Goal: Task Accomplishment & Management: Use online tool/utility

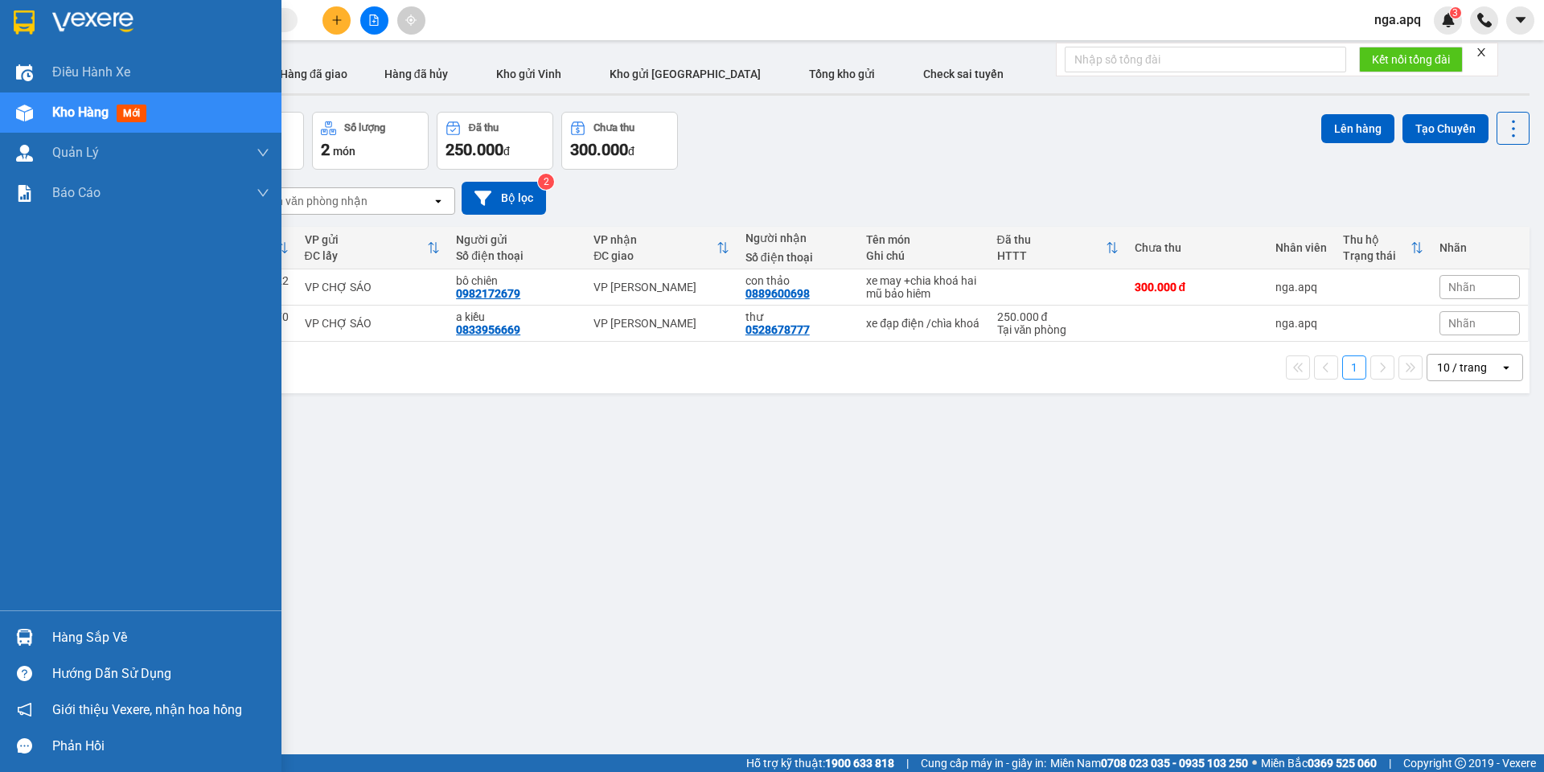
click at [23, 629] on img at bounding box center [24, 637] width 17 height 17
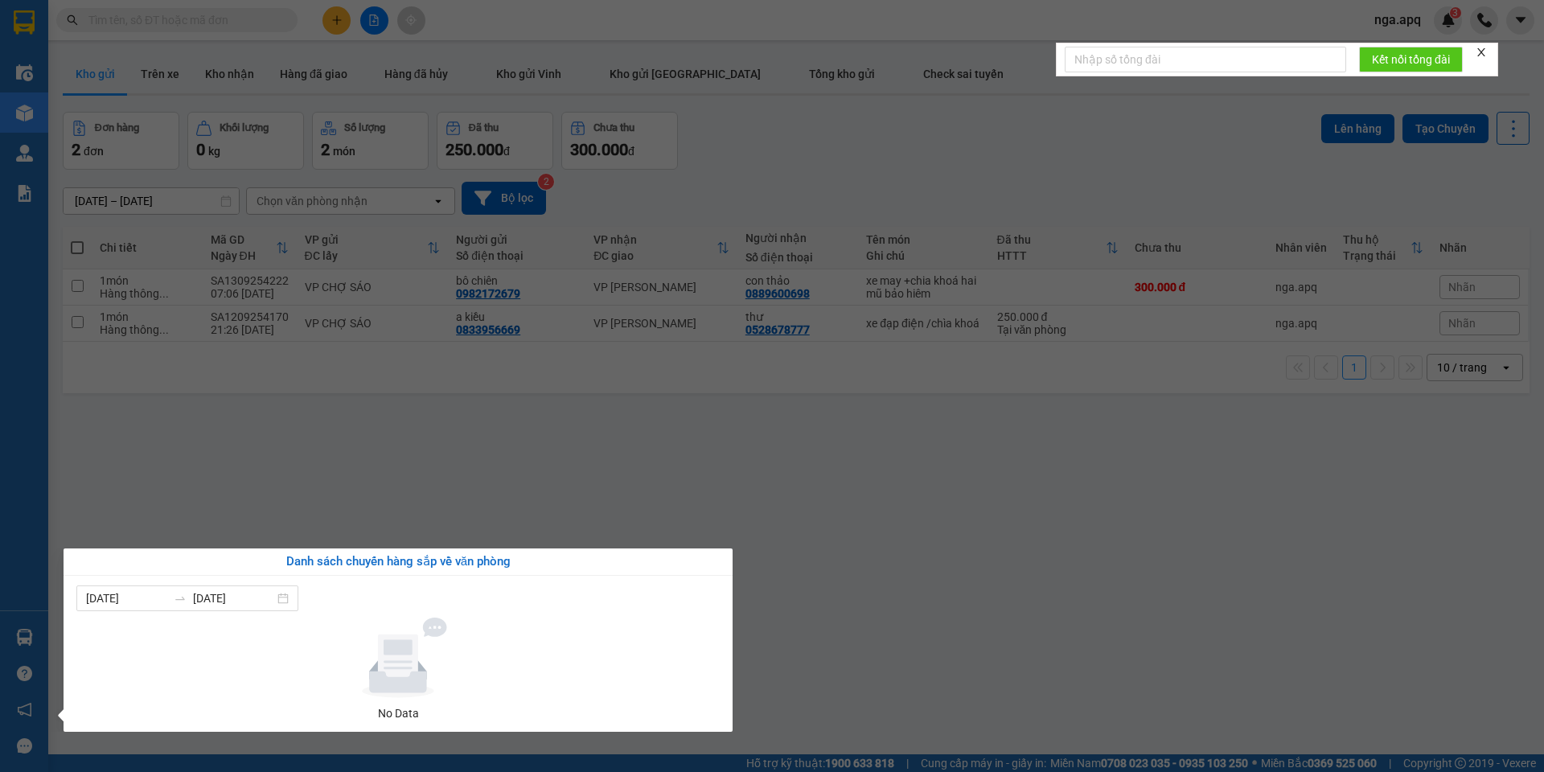
click at [1407, 622] on section "Kết quả tìm kiếm ( 0 ) Bộ lọc No Data nga.apq 3 Điều hành xe Kho hàng mới Quản …" at bounding box center [772, 386] width 1544 height 772
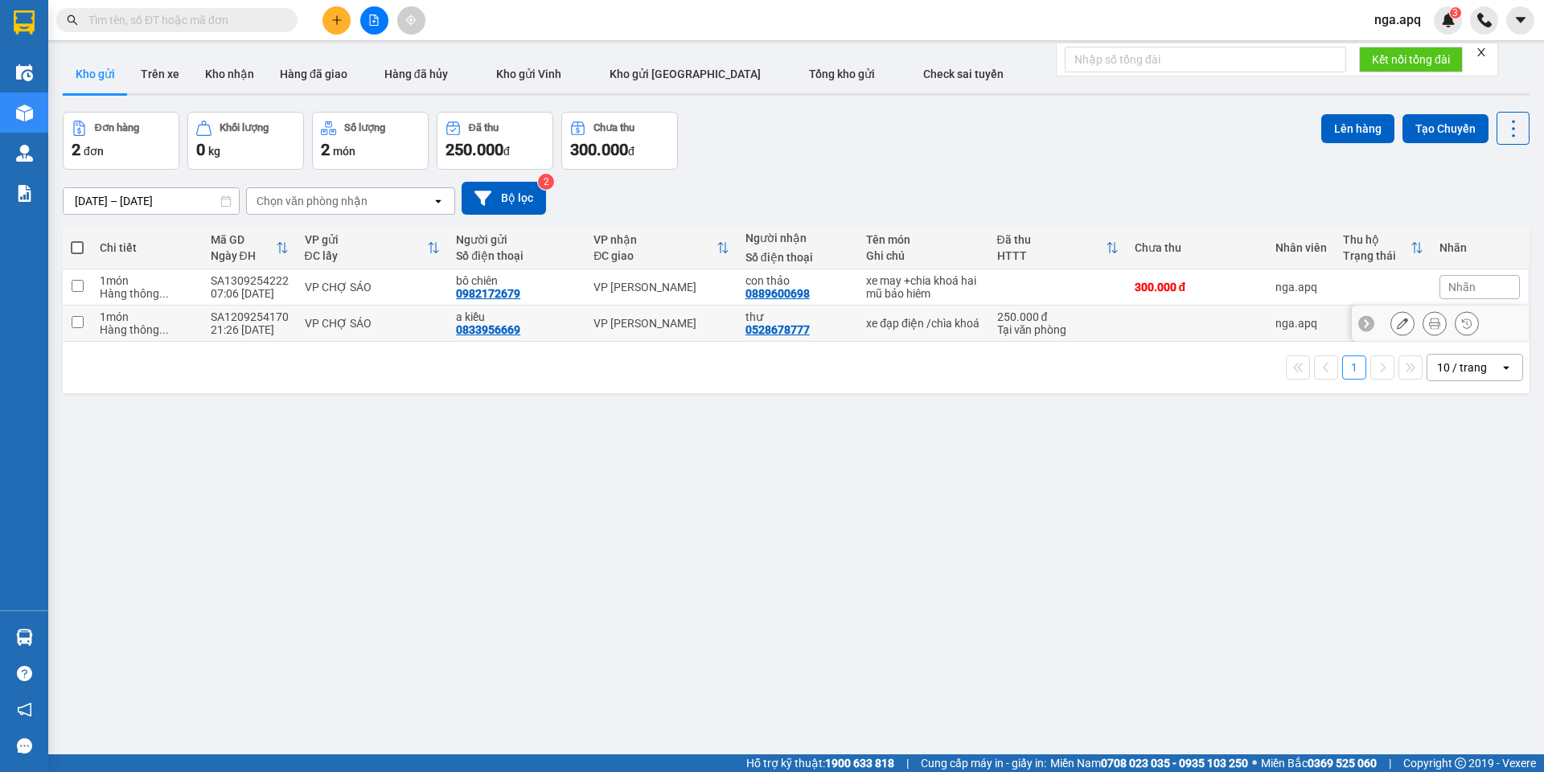
click at [73, 318] on input "checkbox" at bounding box center [78, 322] width 12 height 12
checkbox input "true"
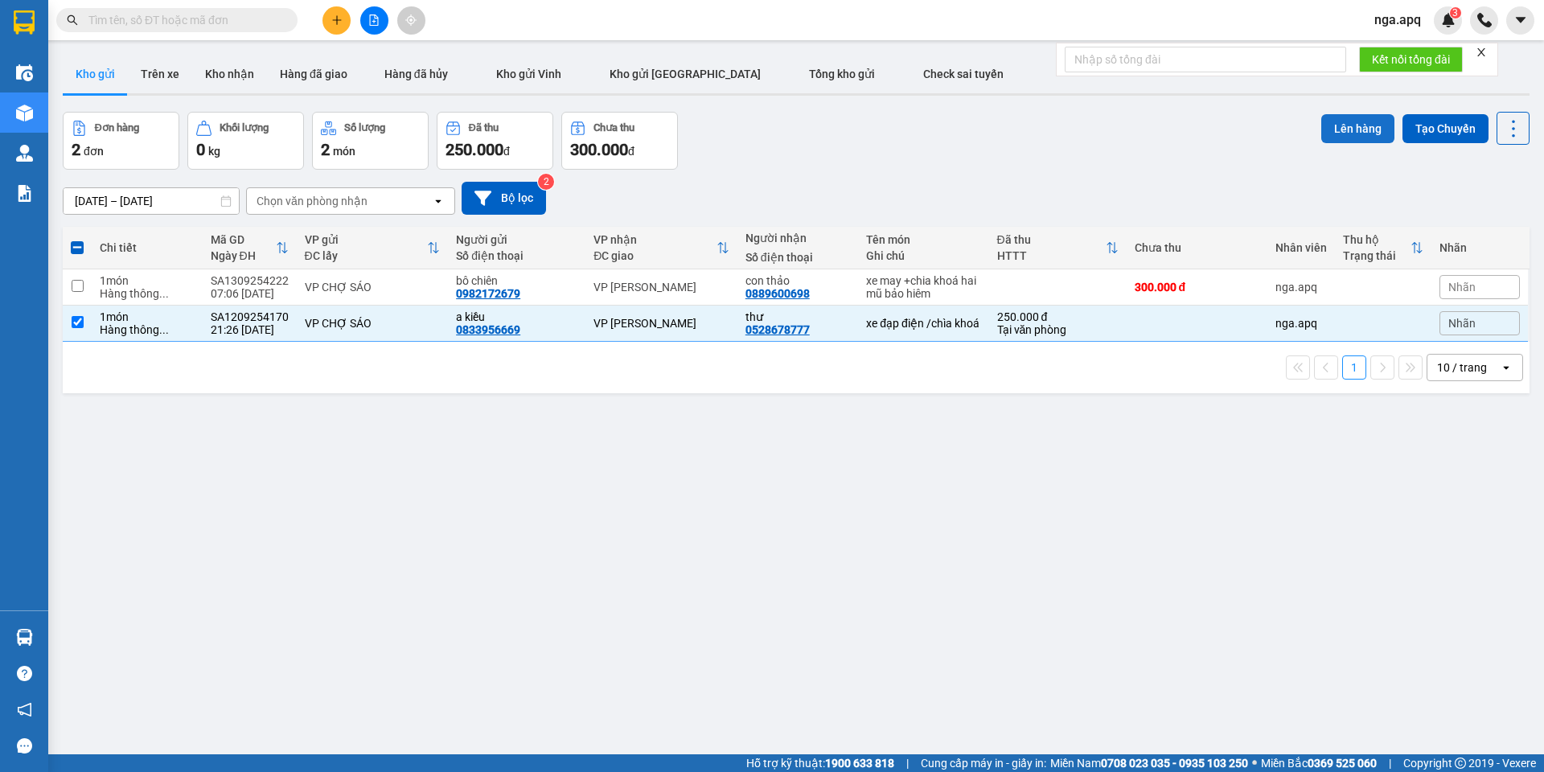
click at [1330, 125] on button "Lên hàng" at bounding box center [1357, 128] width 73 height 29
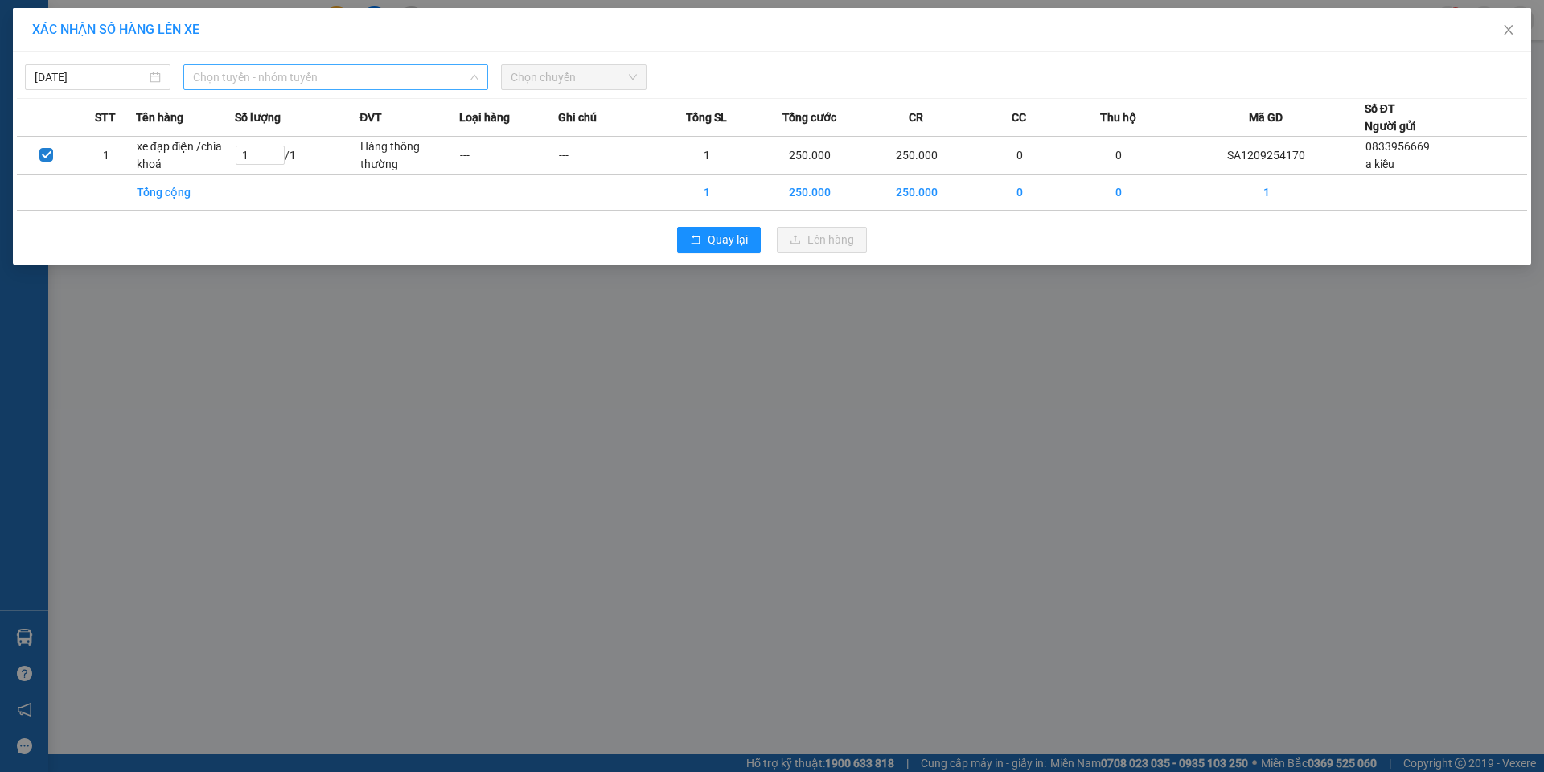
click at [248, 72] on span "Chọn tuyến - nhóm tuyến" at bounding box center [335, 77] width 285 height 24
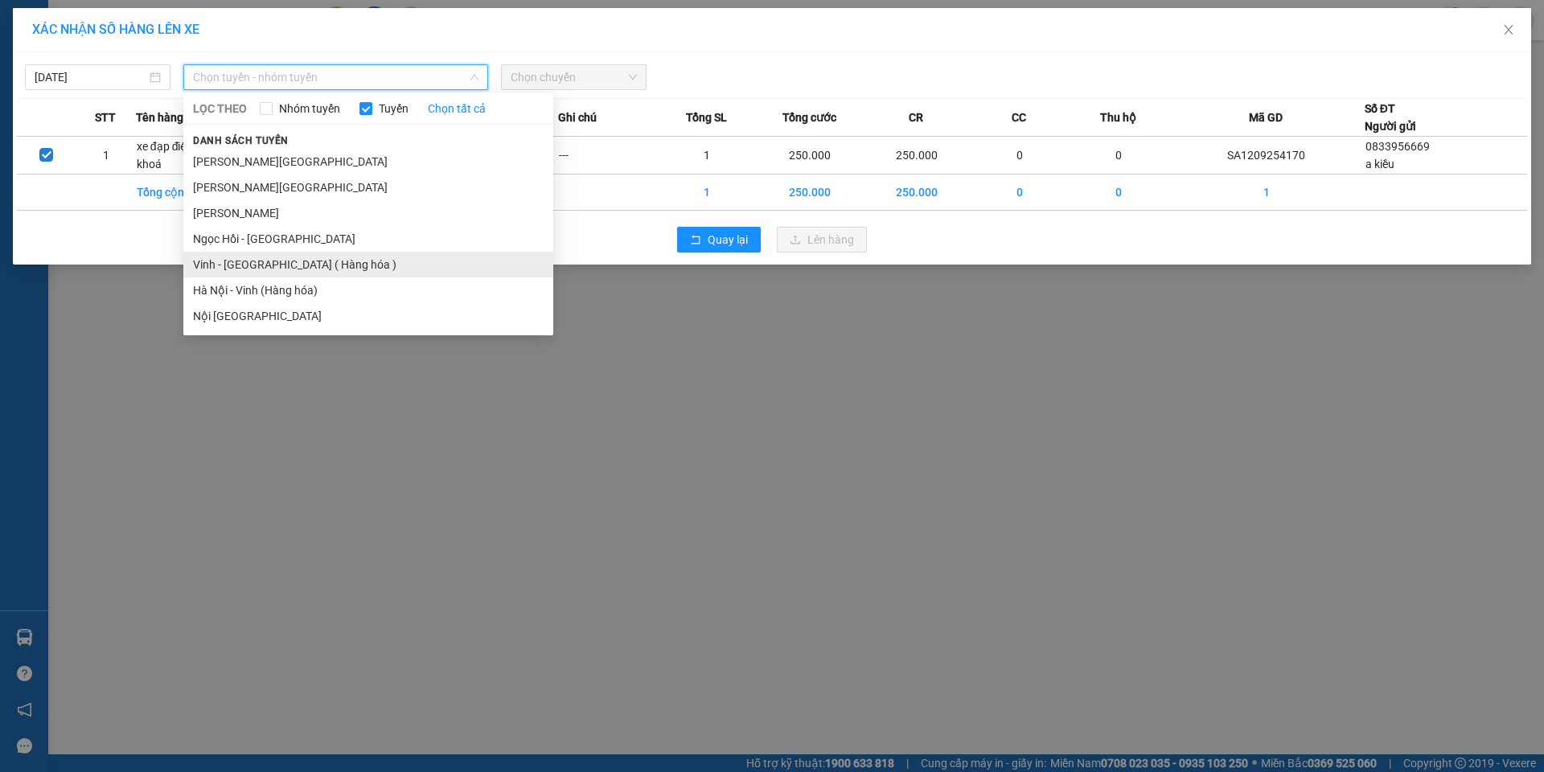
click at [206, 263] on li "Vinh - [GEOGRAPHIC_DATA] ( Hàng hóa )" at bounding box center [368, 265] width 370 height 26
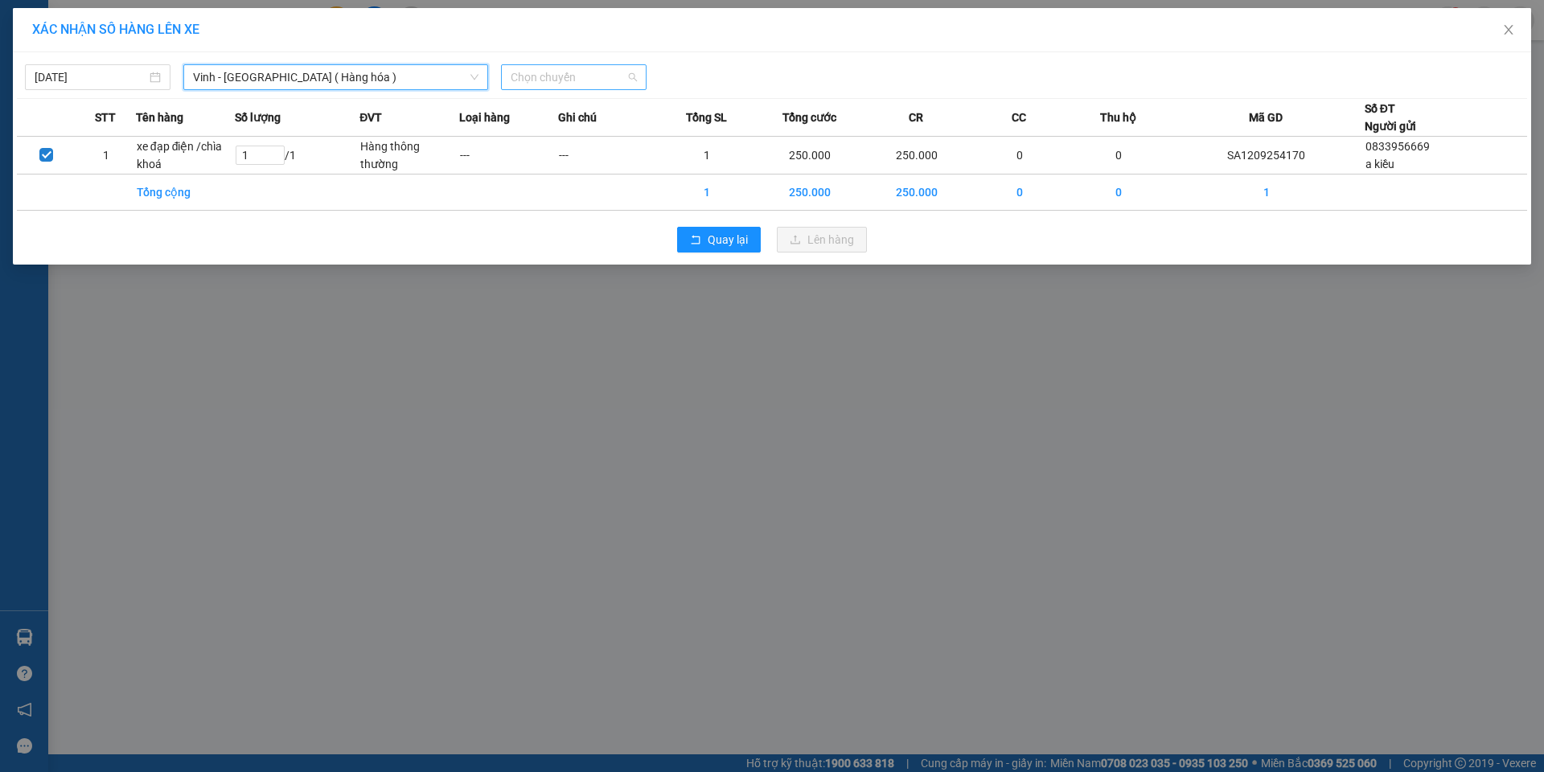
click at [564, 75] on span "Chọn chuyến" at bounding box center [574, 77] width 126 height 24
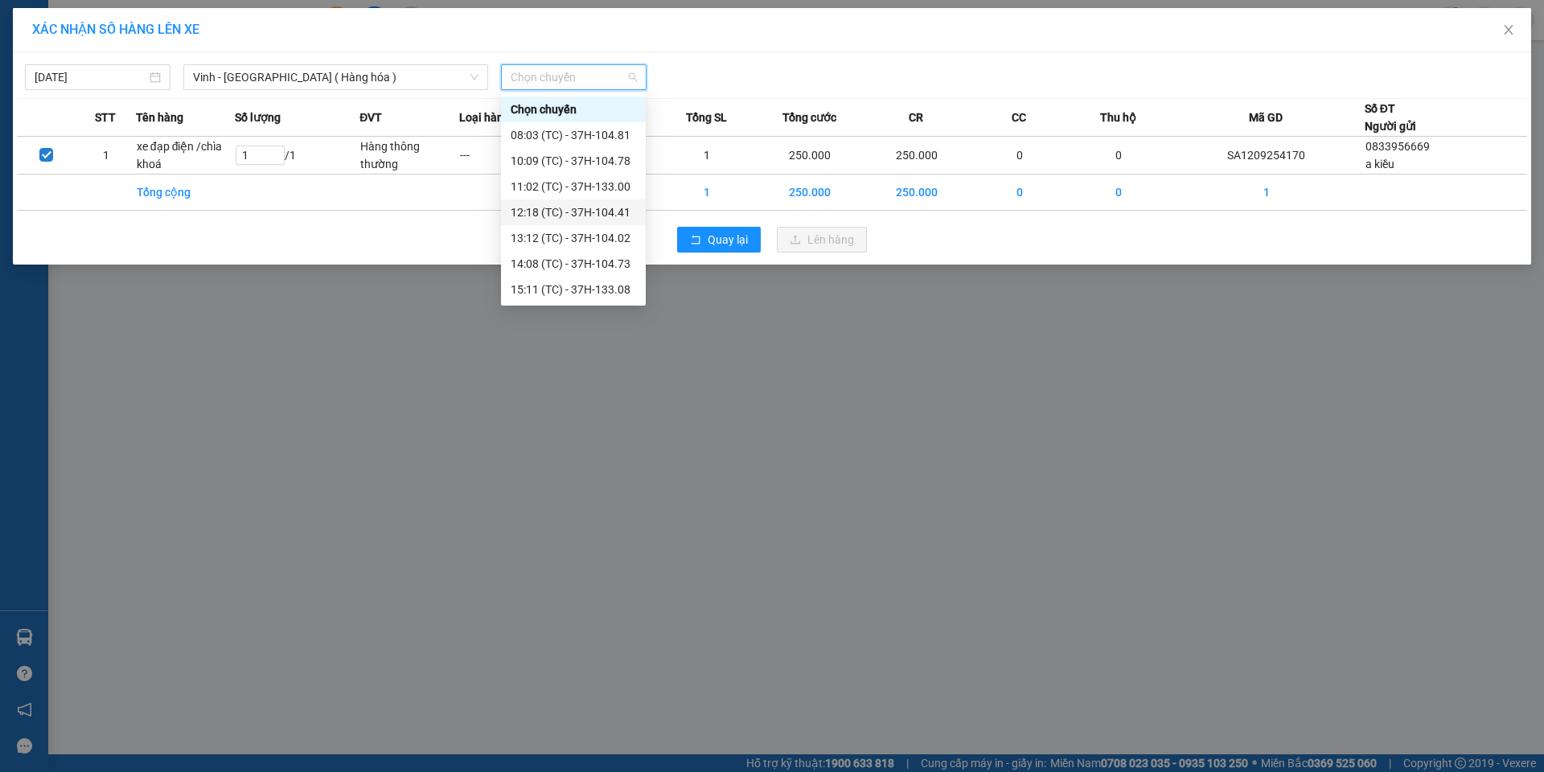
click at [552, 213] on div "12:18 (TC) - 37H-104.41" at bounding box center [573, 212] width 125 height 18
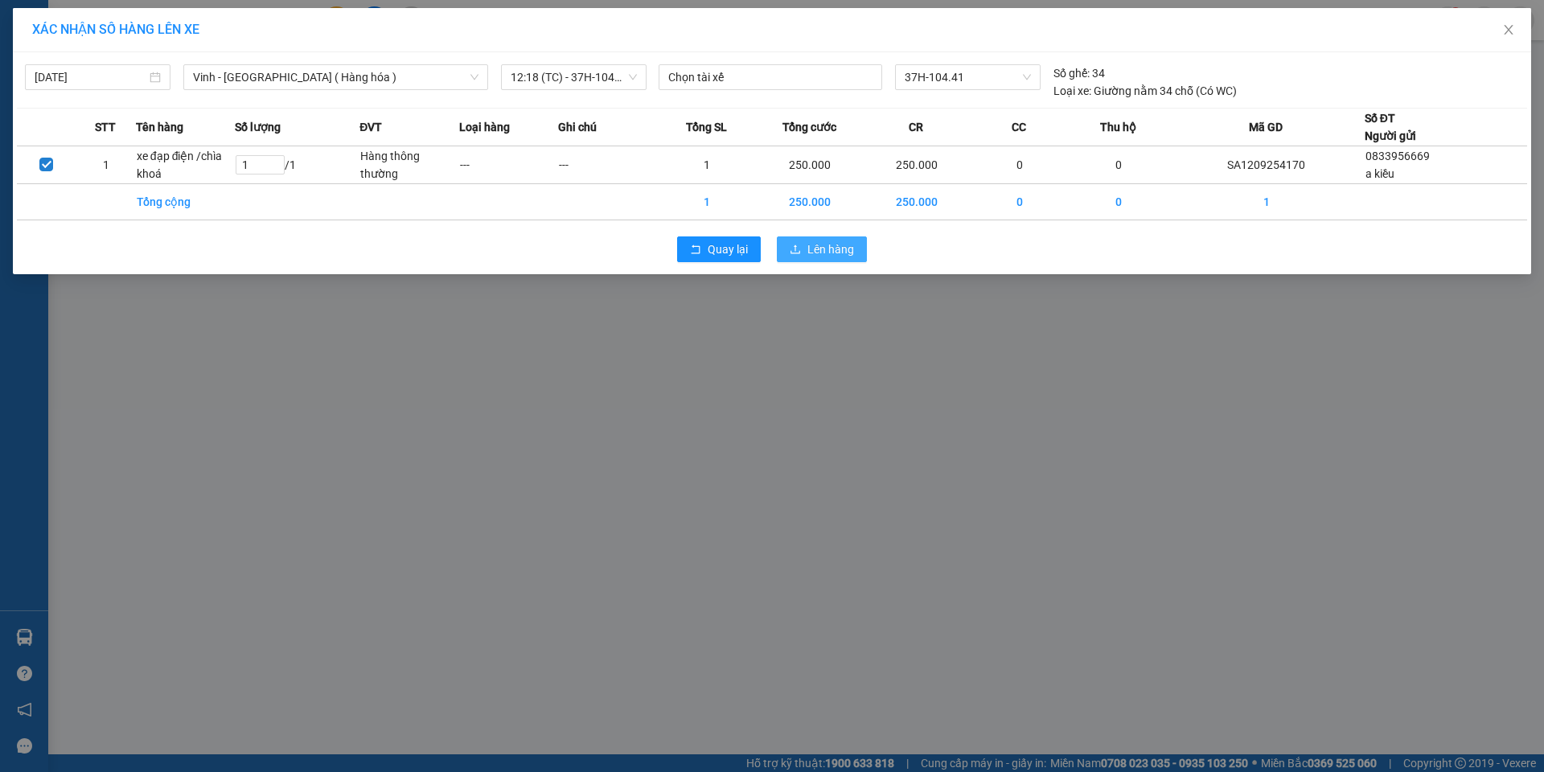
click at [814, 240] on span "Lên hàng" at bounding box center [830, 249] width 47 height 18
